Goal: Information Seeking & Learning: Learn about a topic

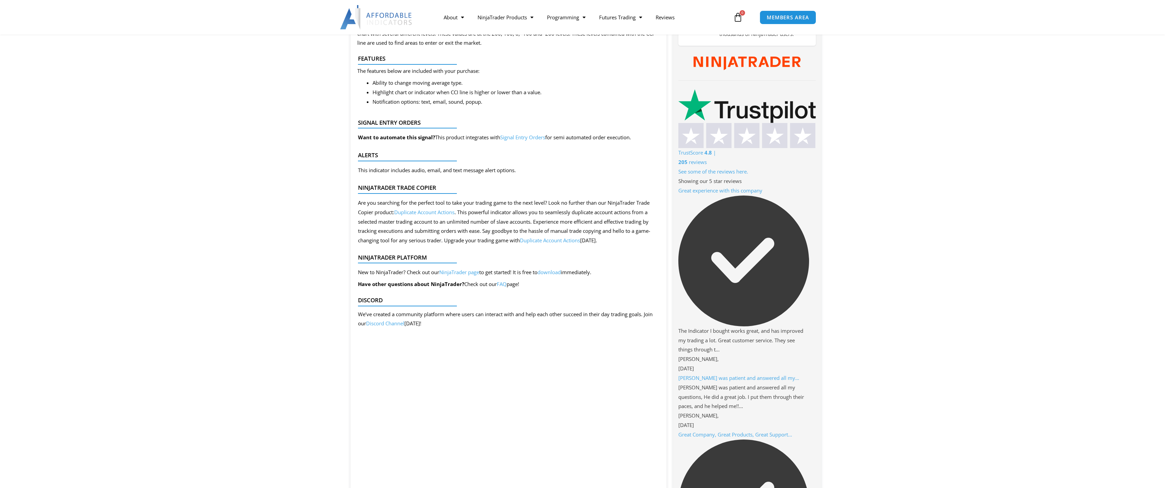
scroll to position [2210, 0]
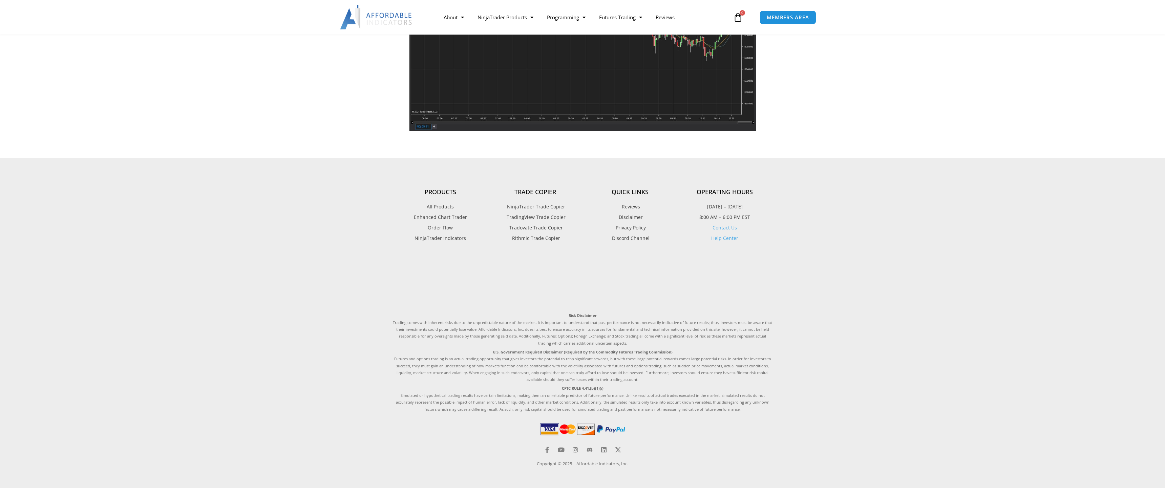
scroll to position [574, 0]
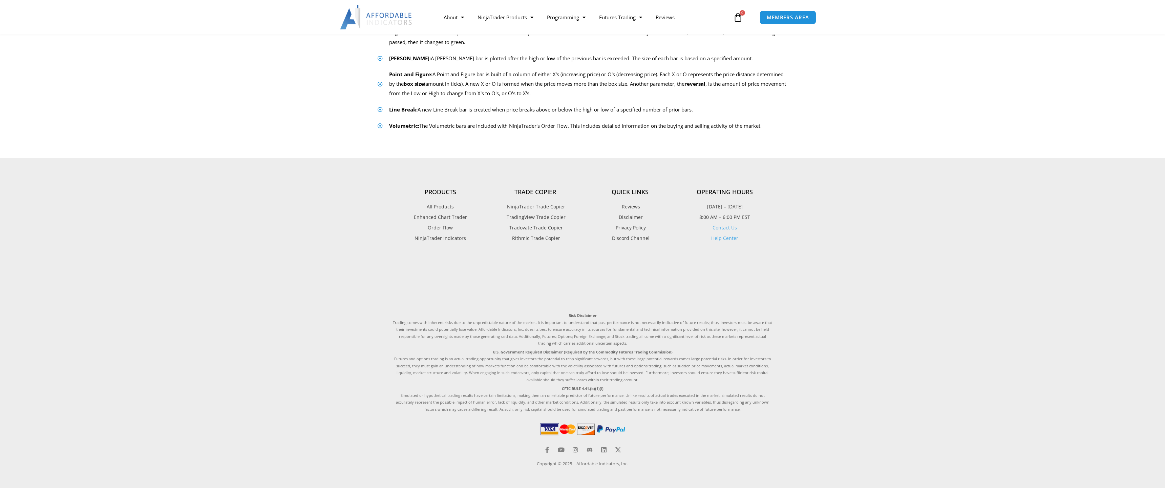
scroll to position [443, 0]
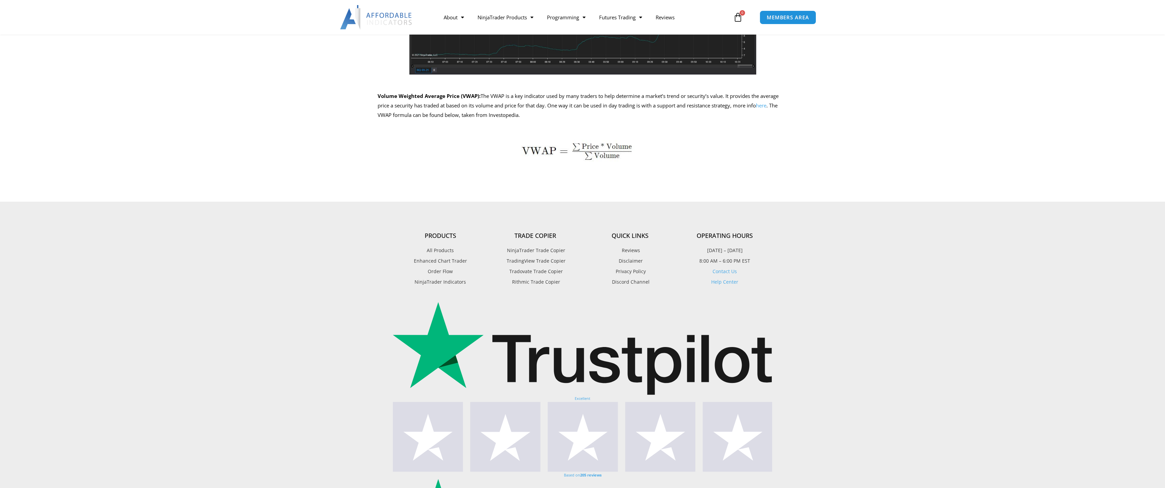
scroll to position [515, 0]
